Goal: Information Seeking & Learning: Learn about a topic

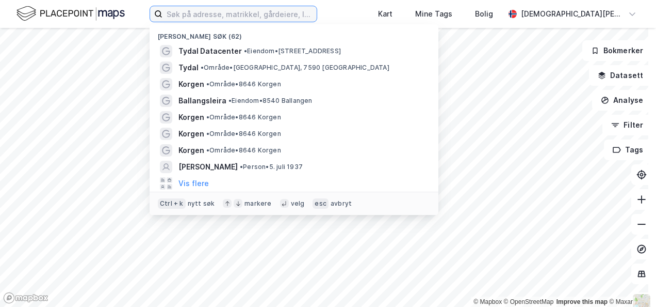
click at [303, 20] on input at bounding box center [240, 13] width 154 height 15
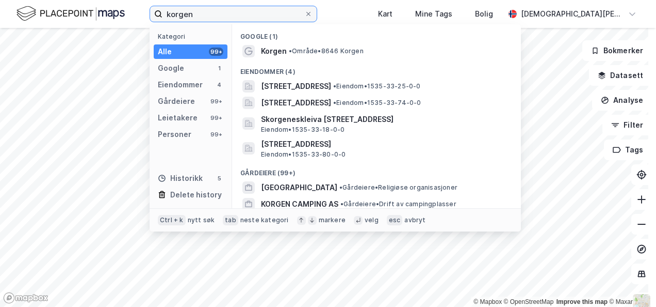
type input "korgen"
click at [314, 51] on span "• Område • 8646 Korgen" at bounding box center [326, 51] width 75 height 8
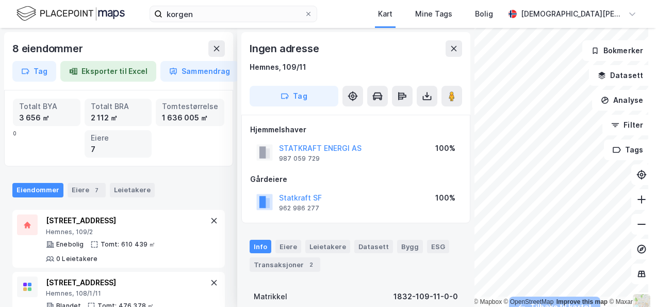
click at [456, 50] on icon at bounding box center [455, 48] width 6 height 5
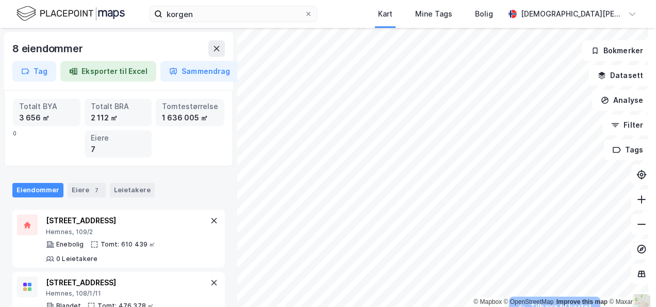
click at [216, 47] on icon at bounding box center [217, 48] width 8 height 8
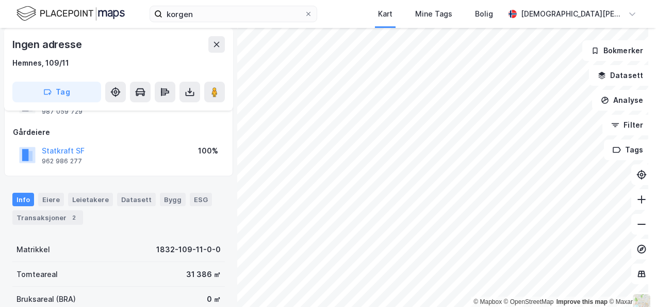
scroll to position [52, 0]
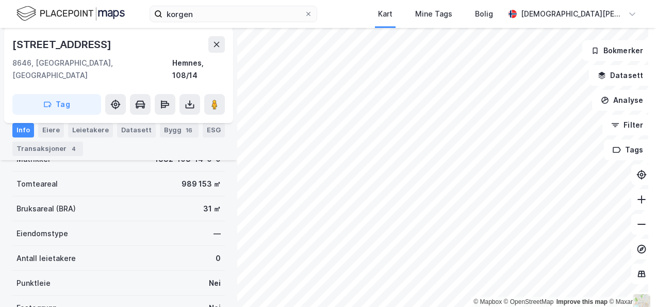
scroll to position [155, 0]
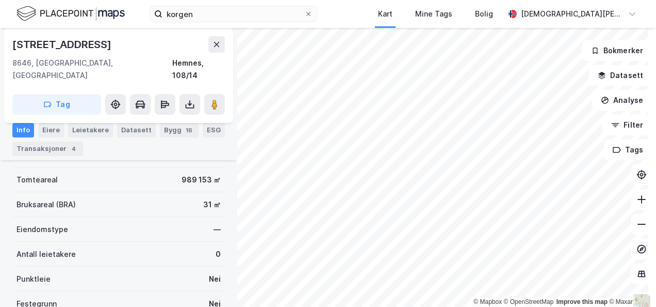
click at [216, 42] on icon at bounding box center [217, 44] width 8 height 8
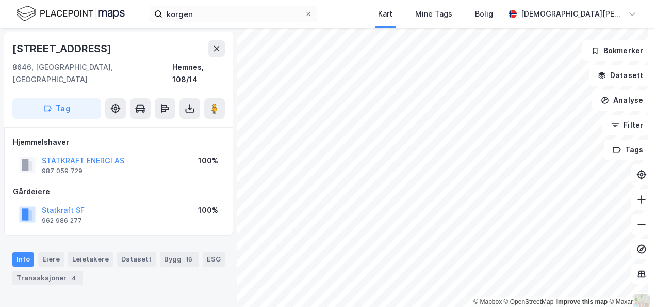
click at [0, 0] on button "Statkraft SF" at bounding box center [0, 0] width 0 height 0
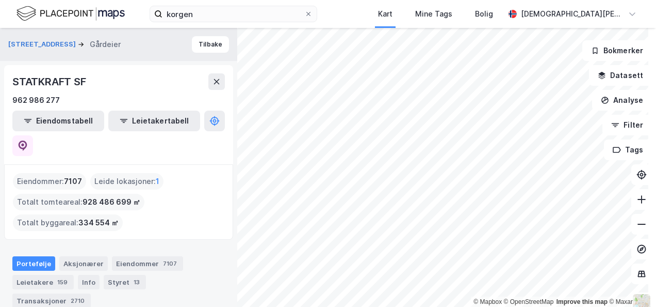
click at [615, 106] on button "Analyse" at bounding box center [622, 100] width 60 height 21
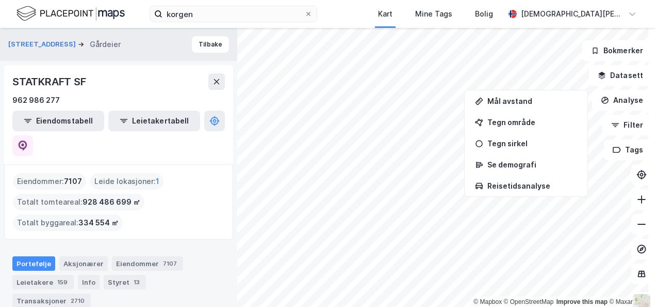
click at [505, 100] on div "Mål avstand" at bounding box center [533, 101] width 90 height 9
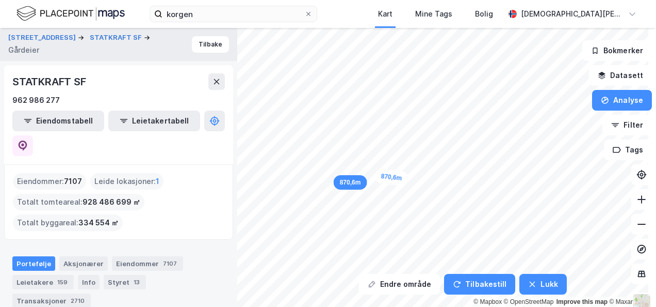
click at [530, 285] on icon "button" at bounding box center [533, 284] width 6 height 6
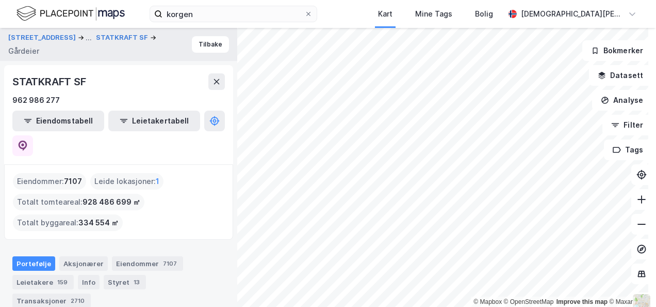
click at [628, 83] on button "Datasett" at bounding box center [620, 75] width 63 height 21
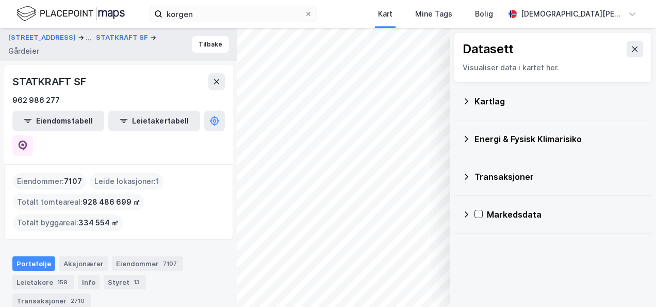
click at [476, 98] on div "Kartlag" at bounding box center [559, 101] width 169 height 12
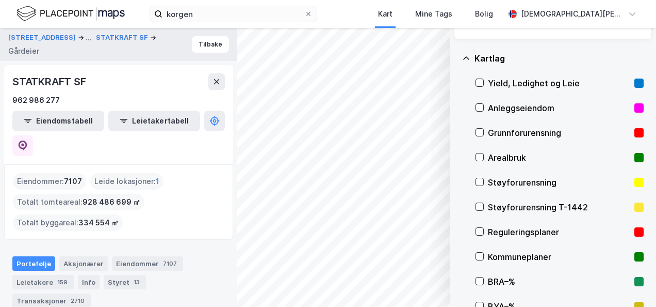
scroll to position [52, 0]
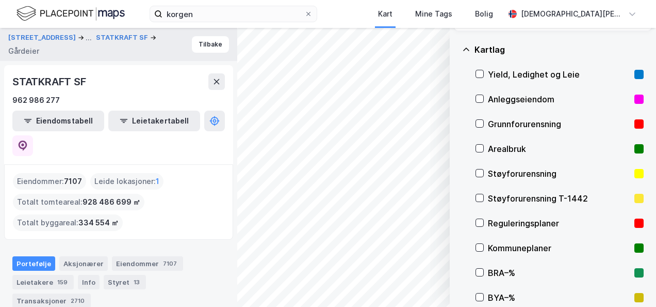
click at [476, 246] on icon at bounding box center [479, 247] width 7 height 7
click at [462, 52] on icon at bounding box center [466, 49] width 8 height 8
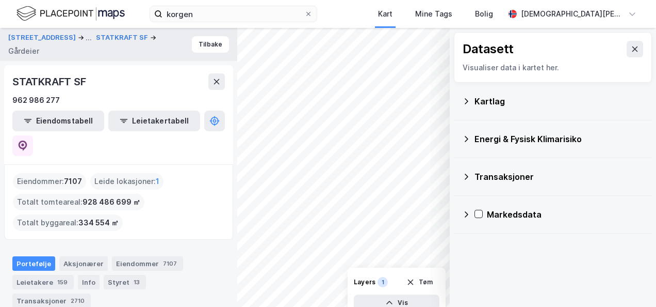
click at [631, 45] on icon at bounding box center [635, 49] width 8 height 8
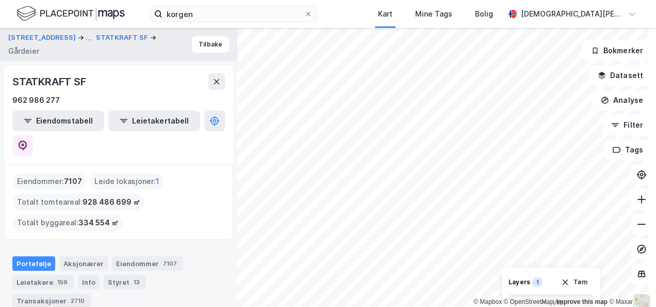
click at [562, 283] on icon "button" at bounding box center [565, 282] width 8 height 8
click at [208, 43] on button "Tilbake" at bounding box center [210, 44] width 37 height 17
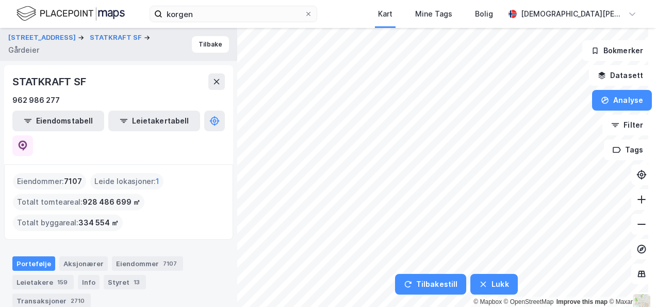
click at [606, 98] on button "Analyse" at bounding box center [622, 100] width 60 height 21
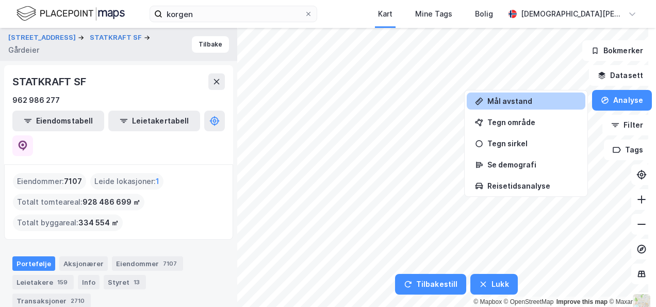
click at [608, 81] on button "Datasett" at bounding box center [620, 75] width 63 height 21
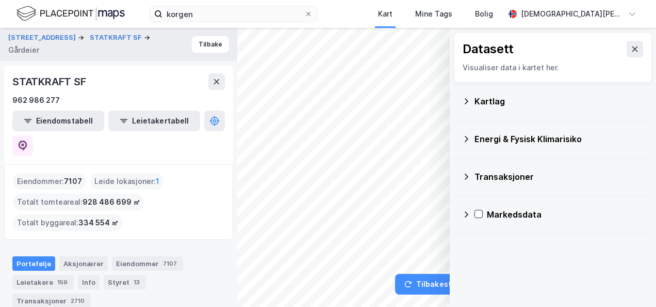
click at [463, 100] on div "Kartlag" at bounding box center [553, 101] width 182 height 25
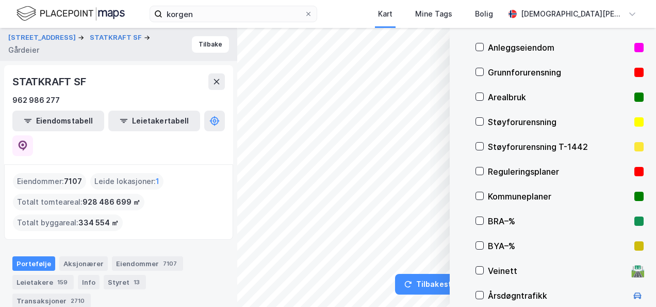
scroll to position [52, 0]
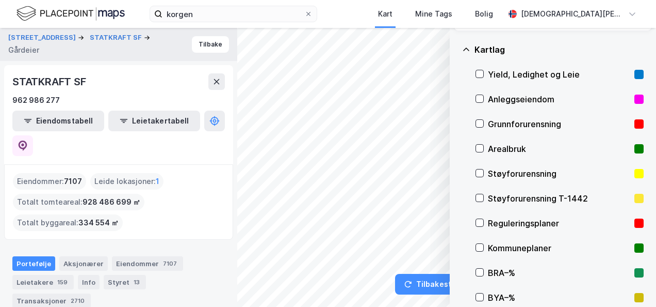
click at [462, 47] on icon at bounding box center [466, 49] width 8 height 8
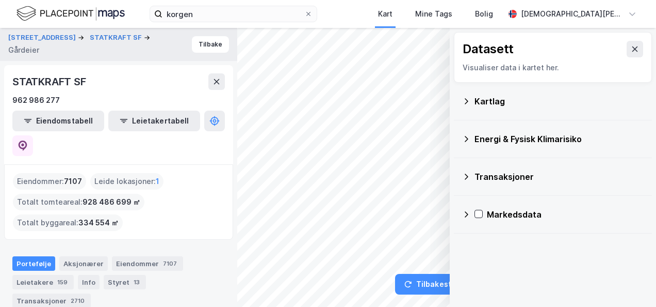
scroll to position [0, 0]
click at [627, 53] on button at bounding box center [635, 49] width 17 height 17
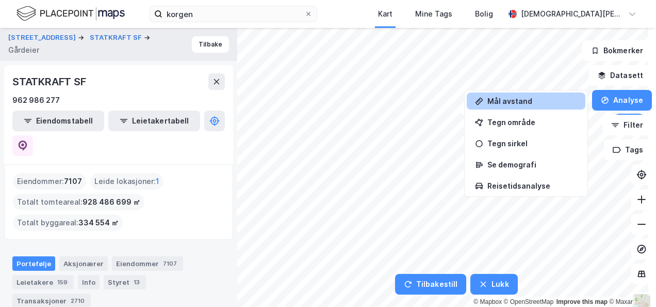
click at [620, 101] on button "Analyse" at bounding box center [622, 100] width 60 height 21
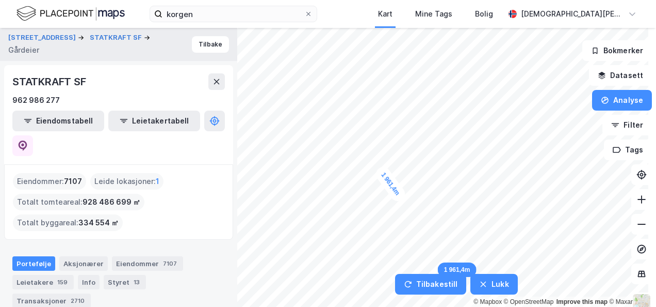
click at [415, 288] on button "Tilbakestill" at bounding box center [430, 284] width 71 height 21
click at [499, 286] on button "Lukk" at bounding box center [494, 284] width 47 height 21
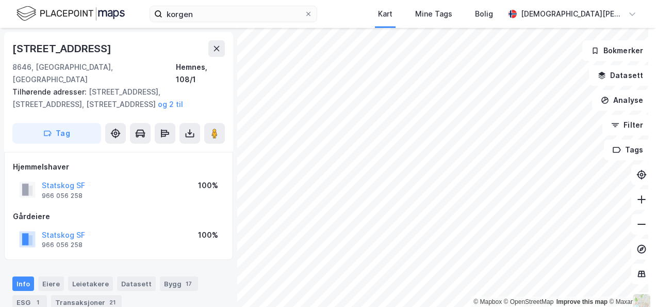
scroll to position [2, 0]
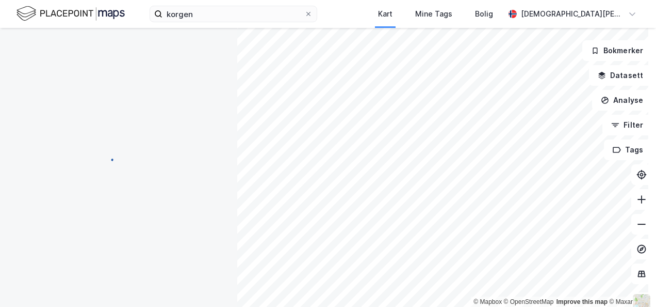
scroll to position [2, 0]
